Goal: Information Seeking & Learning: Compare options

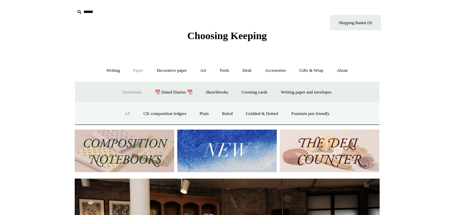
click at [122, 113] on link "All" at bounding box center [127, 114] width 18 height 18
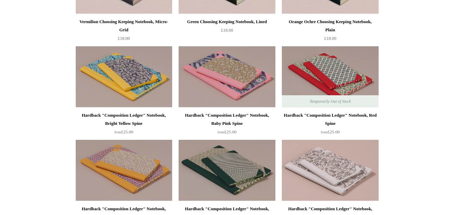
scroll to position [139, 0]
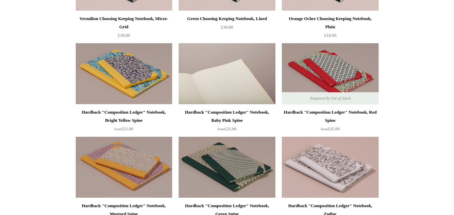
click at [216, 79] on img at bounding box center [227, 73] width 96 height 61
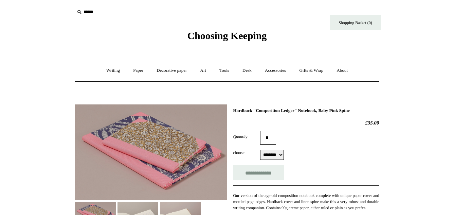
select select "********"
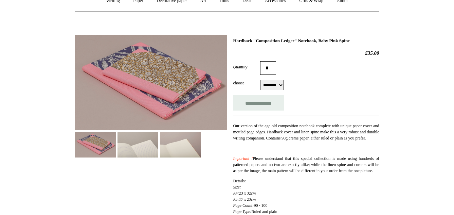
scroll to position [35, 0]
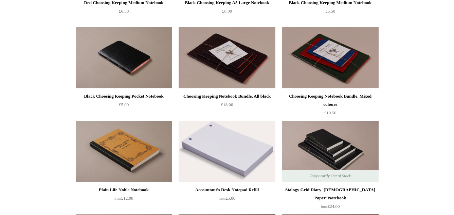
scroll to position [1559, 0]
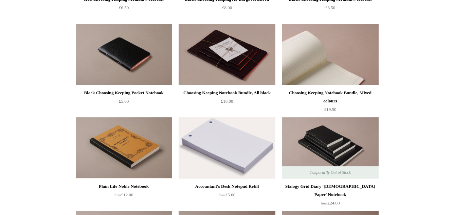
click at [348, 55] on img at bounding box center [330, 54] width 96 height 61
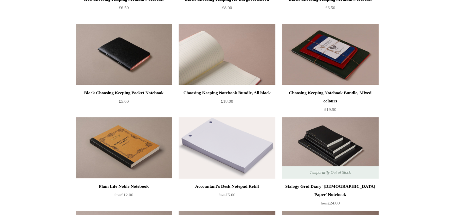
click at [235, 66] on img at bounding box center [227, 54] width 96 height 61
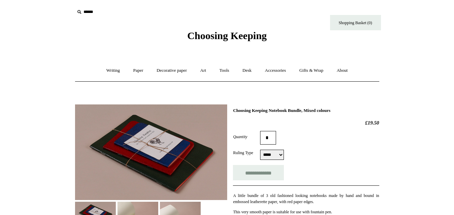
scroll to position [69, 0]
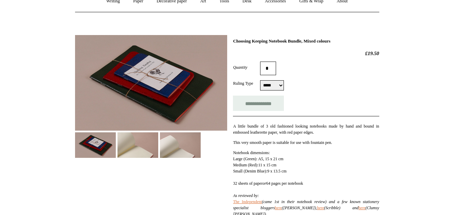
click at [260, 80] on select "***** *****" at bounding box center [272, 85] width 24 height 10
select select "*****"
click option "*****" at bounding box center [0, 0] width 0 height 0
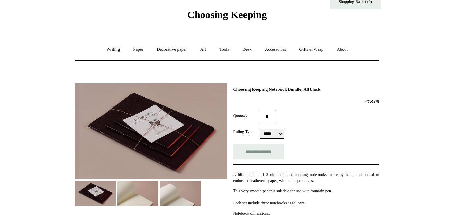
scroll to position [69, 0]
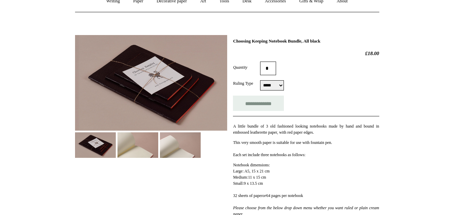
click at [140, 150] on img at bounding box center [138, 144] width 41 height 25
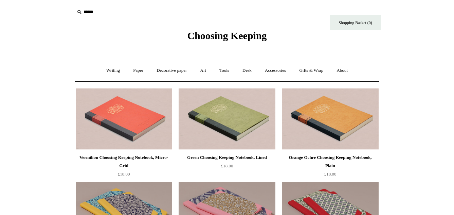
scroll to position [1559, 0]
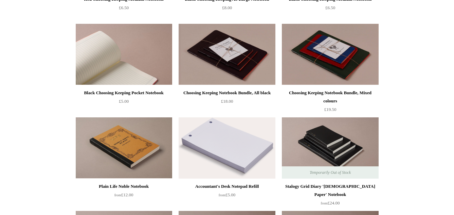
click at [133, 49] on img at bounding box center [124, 54] width 96 height 61
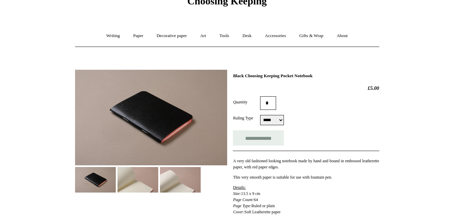
scroll to position [69, 0]
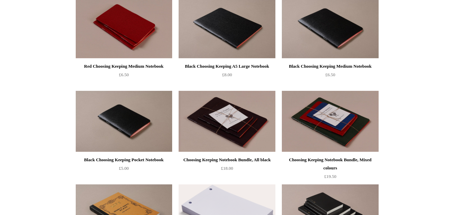
scroll to position [1490, 0]
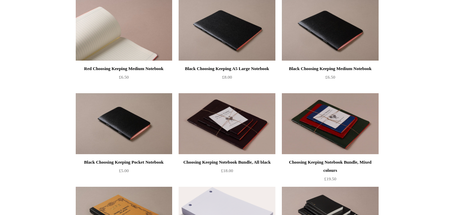
click at [139, 40] on img at bounding box center [124, 30] width 96 height 61
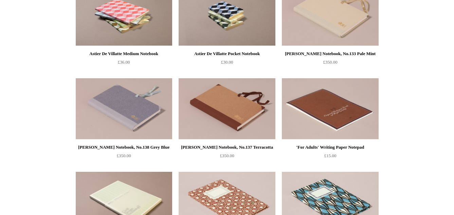
scroll to position [2287, 0]
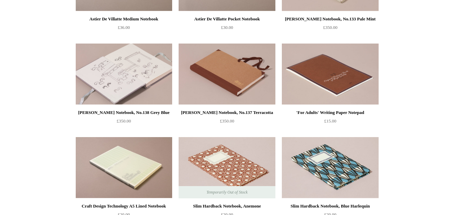
click at [125, 83] on img at bounding box center [124, 73] width 96 height 61
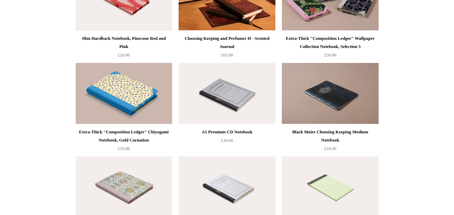
scroll to position [2738, 0]
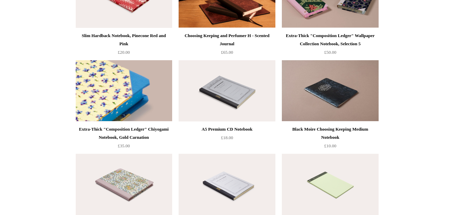
click at [121, 86] on img at bounding box center [124, 90] width 96 height 61
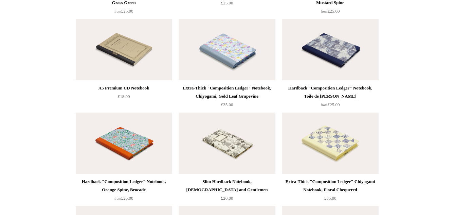
scroll to position [3154, 0]
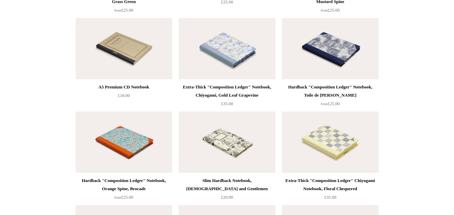
click at [247, 62] on img at bounding box center [227, 48] width 96 height 61
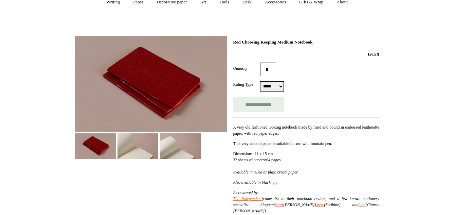
scroll to position [69, 0]
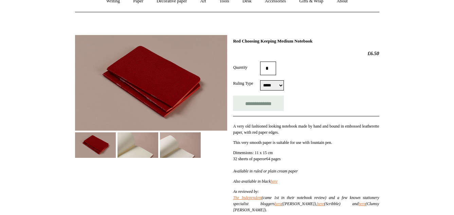
click at [143, 96] on img at bounding box center [151, 82] width 152 height 95
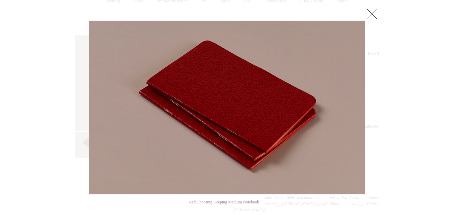
click at [373, 11] on link at bounding box center [372, 14] width 14 height 14
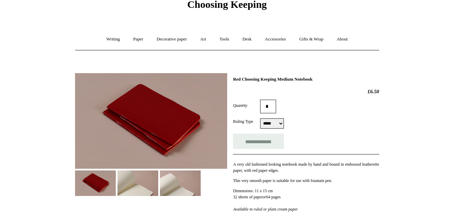
scroll to position [0, 0]
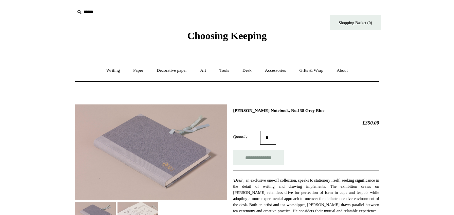
scroll to position [69, 0]
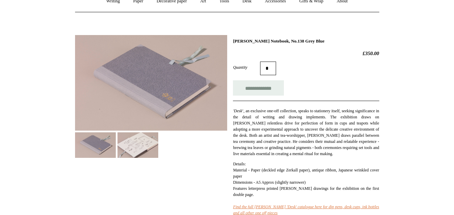
click at [133, 144] on img at bounding box center [138, 144] width 41 height 25
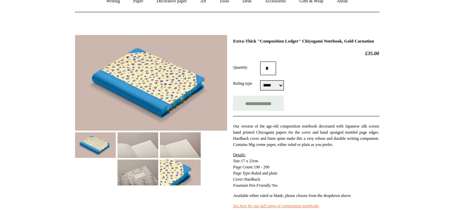
scroll to position [69, 0]
click at [260, 80] on select "***** *****" at bounding box center [272, 85] width 24 height 10
select select "*****"
click option "*****" at bounding box center [0, 0] width 0 height 0
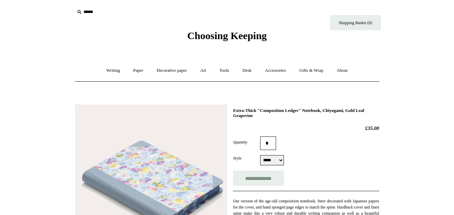
scroll to position [69, 0]
